Goal: Task Accomplishment & Management: Manage account settings

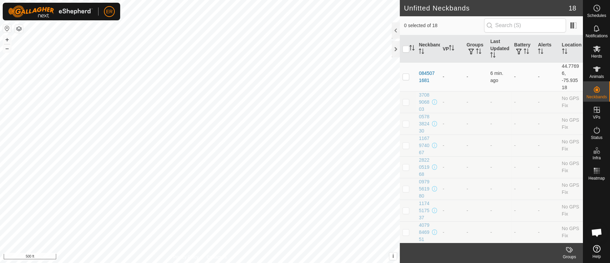
scroll to position [5642, 0]
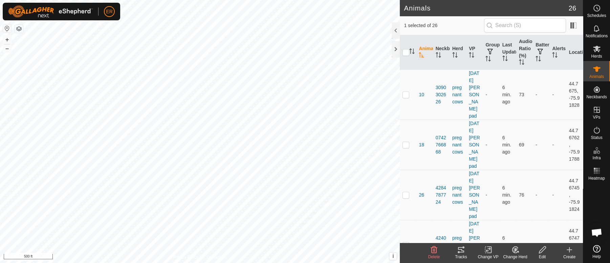
checkbox input "false"
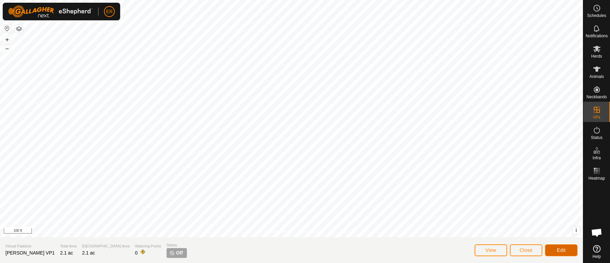
click at [555, 251] on button "Edit" at bounding box center [561, 250] width 33 height 12
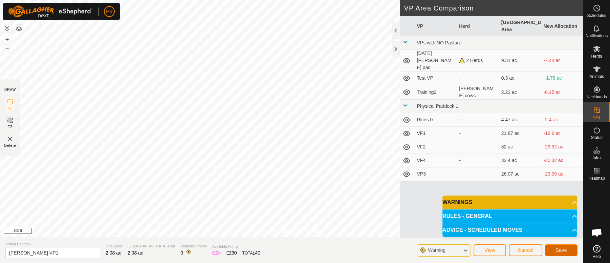
click at [566, 252] on span "Save" at bounding box center [562, 249] width 12 height 5
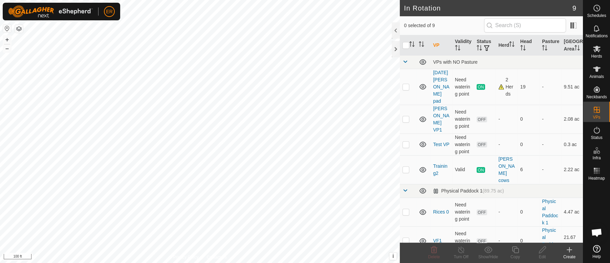
click at [568, 250] on icon at bounding box center [569, 250] width 5 height 0
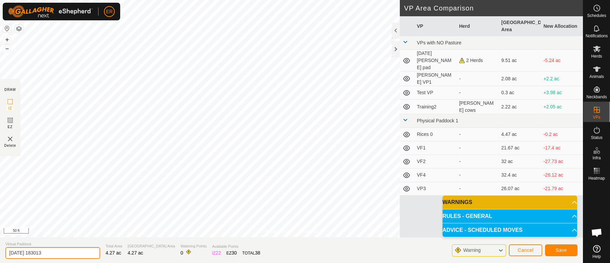
click at [61, 252] on input "[DATE] 183013" at bounding box center [52, 253] width 95 height 12
type input "2"
type input "[PERSON_NAME] VP2"
click at [564, 248] on span "Save" at bounding box center [562, 249] width 12 height 5
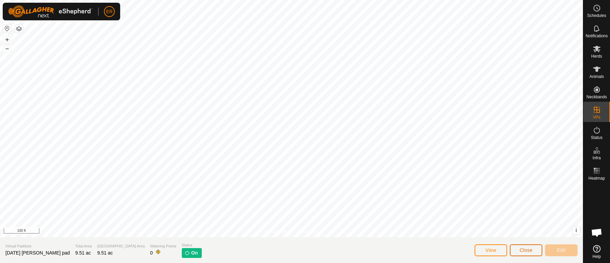
click at [521, 249] on span "Close" at bounding box center [526, 249] width 13 height 5
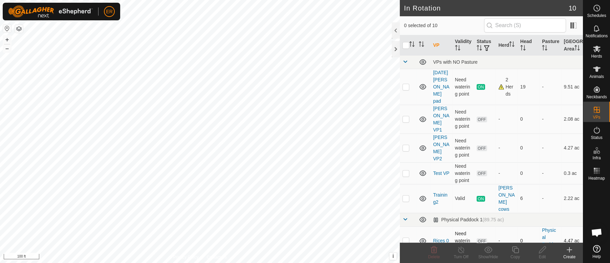
checkbox input "true"
click at [541, 250] on icon at bounding box center [542, 249] width 7 height 7
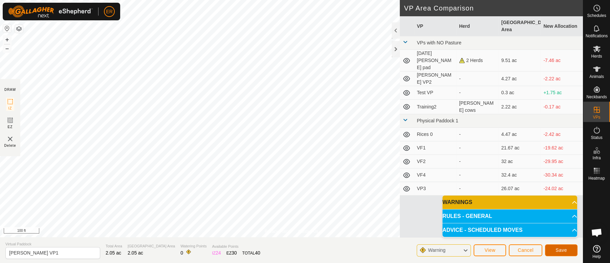
click at [561, 248] on span "Save" at bounding box center [562, 249] width 12 height 5
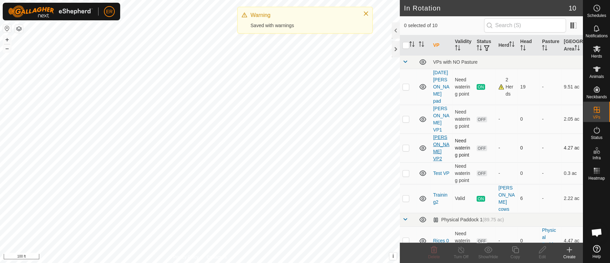
drag, startPoint x: 498, startPoint y: 58, endPoint x: 445, endPoint y: 133, distance: 91.8
click at [464, 133] on table "VP Validity Status Herd Head Pasture Grazing Area VPs with NO Pasture [DATE] [P…" at bounding box center [491, 202] width 183 height 335
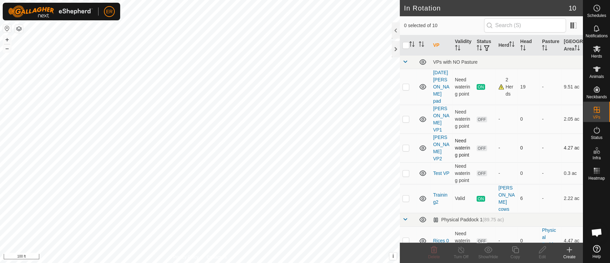
checkbox input "true"
click at [543, 251] on icon at bounding box center [542, 249] width 7 height 7
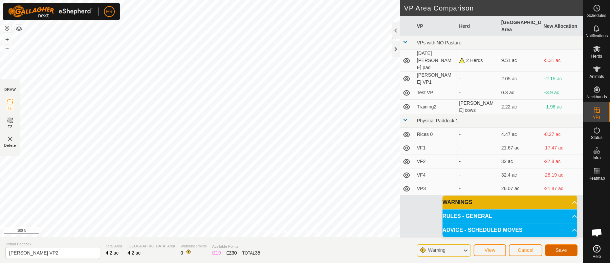
click at [564, 249] on span "Save" at bounding box center [562, 249] width 12 height 5
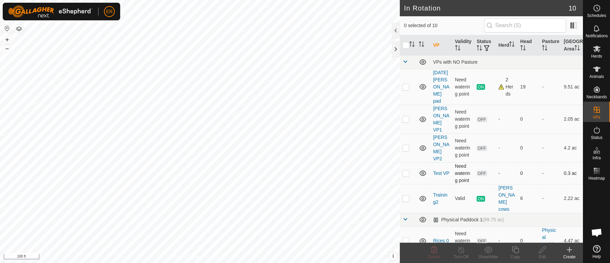
checkbox input "true"
click at [542, 248] on icon at bounding box center [542, 249] width 7 height 7
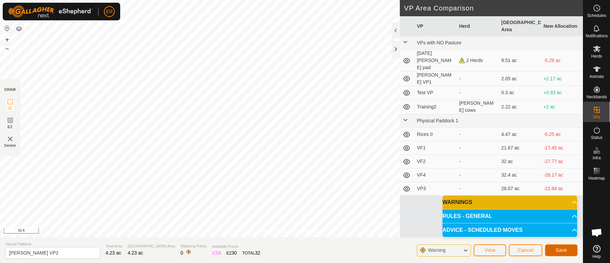
click at [554, 246] on button "Save" at bounding box center [561, 250] width 33 height 12
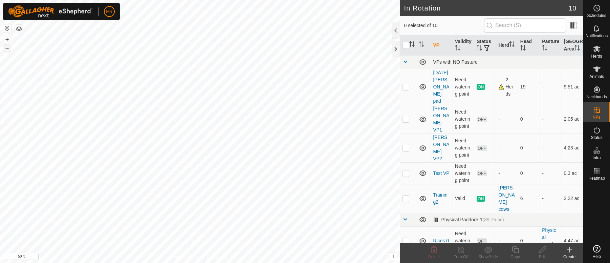
click at [6, 49] on button "–" at bounding box center [7, 48] width 8 height 8
click at [593, 190] on div "Schedules Notifications Herds Animals Neckbands VPs Status Infra Heatmap Help I…" at bounding box center [305, 131] width 610 height 263
click at [445, 166] on div "In Rotation 10 0 selected of 10 VP Validity Status Herd Head Pasture Grazing Ar…" at bounding box center [291, 131] width 583 height 263
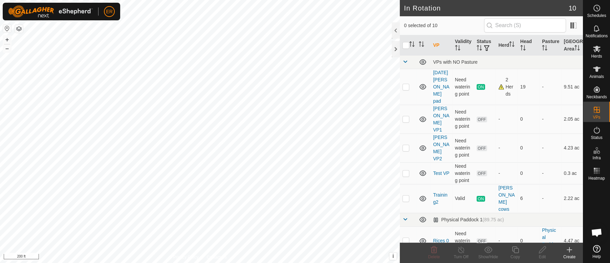
checkbox input "true"
checkbox input "false"
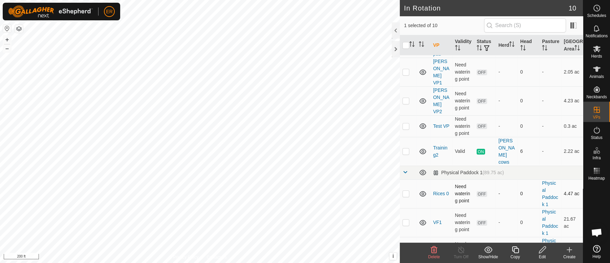
scroll to position [99, 0]
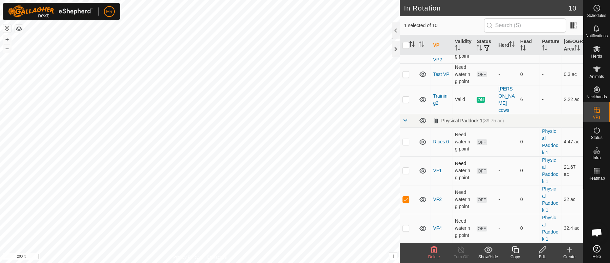
checkbox input "false"
checkbox input "true"
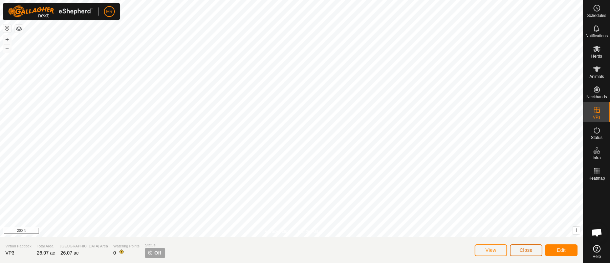
click at [521, 248] on span "Close" at bounding box center [526, 249] width 13 height 5
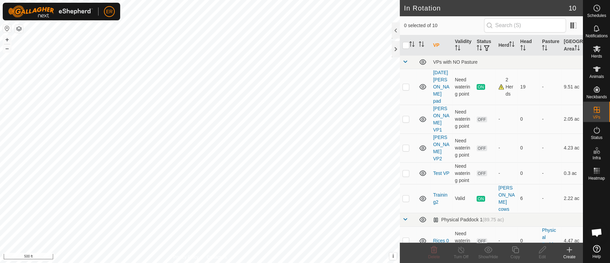
click at [231, 0] on html "ER Schedules Notifications Herds Animals Neckbands VPs Status Infra Heatmap Hel…" at bounding box center [305, 131] width 610 height 263
click at [150, 263] on html "ER Schedules Notifications Herds Animals Neckbands VPs Status Infra Heatmap Hel…" at bounding box center [305, 131] width 610 height 263
click at [3, 27] on button "button" at bounding box center [7, 28] width 8 height 8
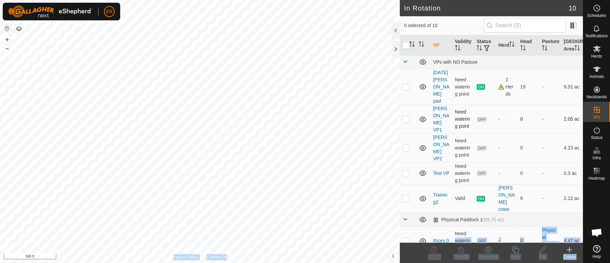
click at [318, 30] on div "In Rotation 10 0 selected of 10 VP Validity Status Herd Head Pasture Grazing Ar…" at bounding box center [291, 131] width 583 height 263
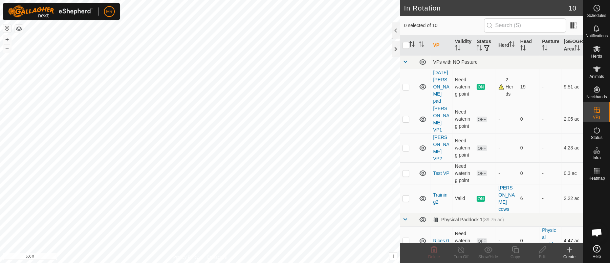
click at [438, 226] on td "Rices 0" at bounding box center [442, 240] width 22 height 29
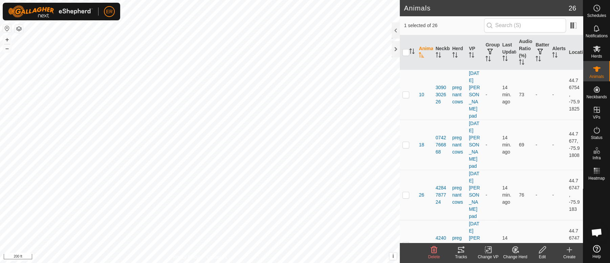
checkbox input "false"
